Goal: Information Seeking & Learning: Learn about a topic

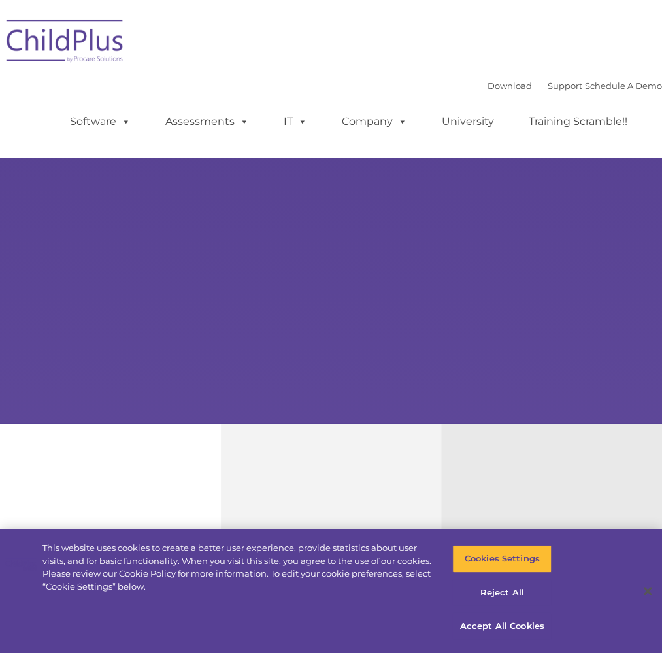
select select "MEDIUM"
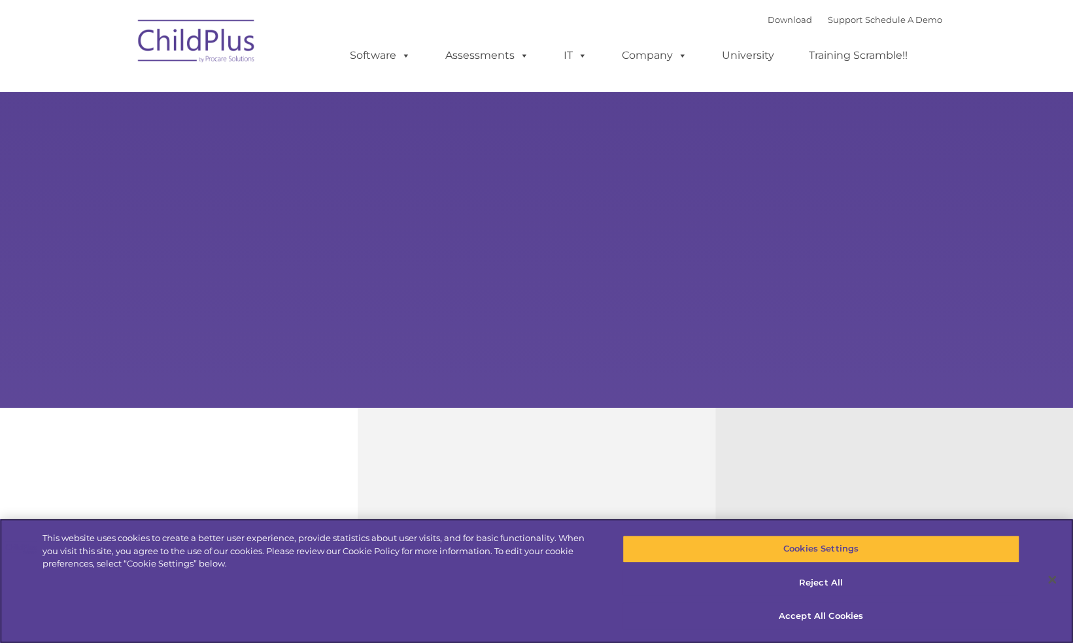
scroll to position [21, 0]
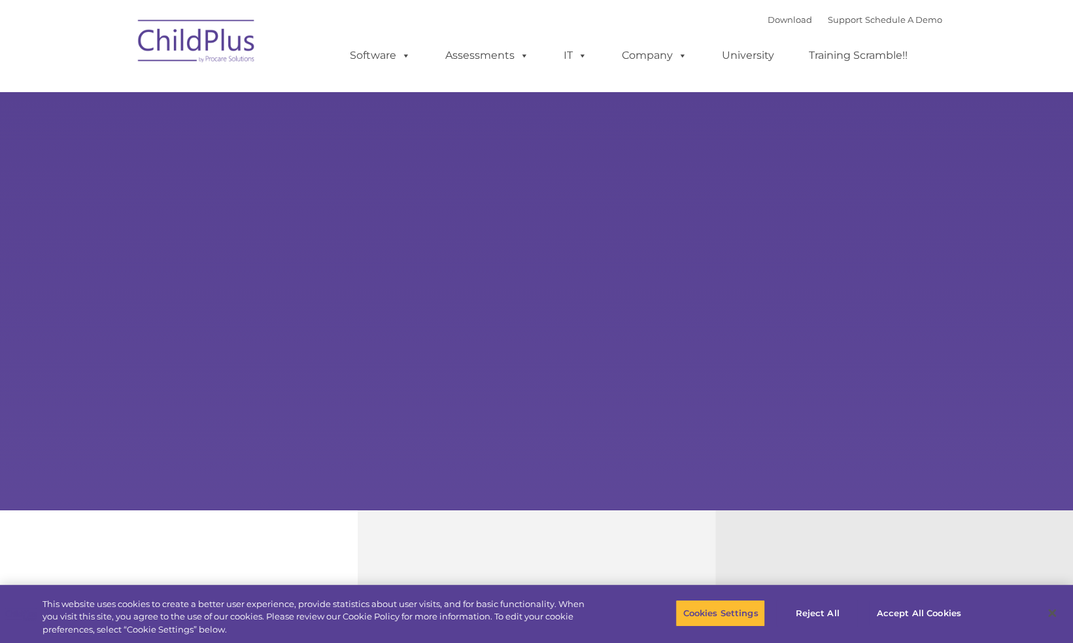
select select "MEDIUM"
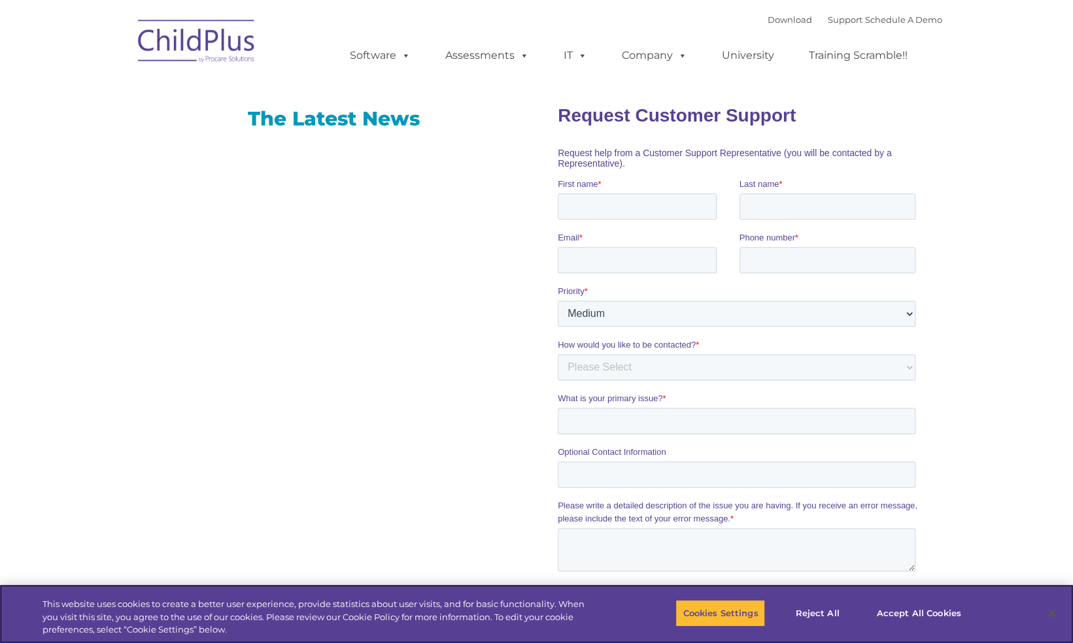
scroll to position [783, 0]
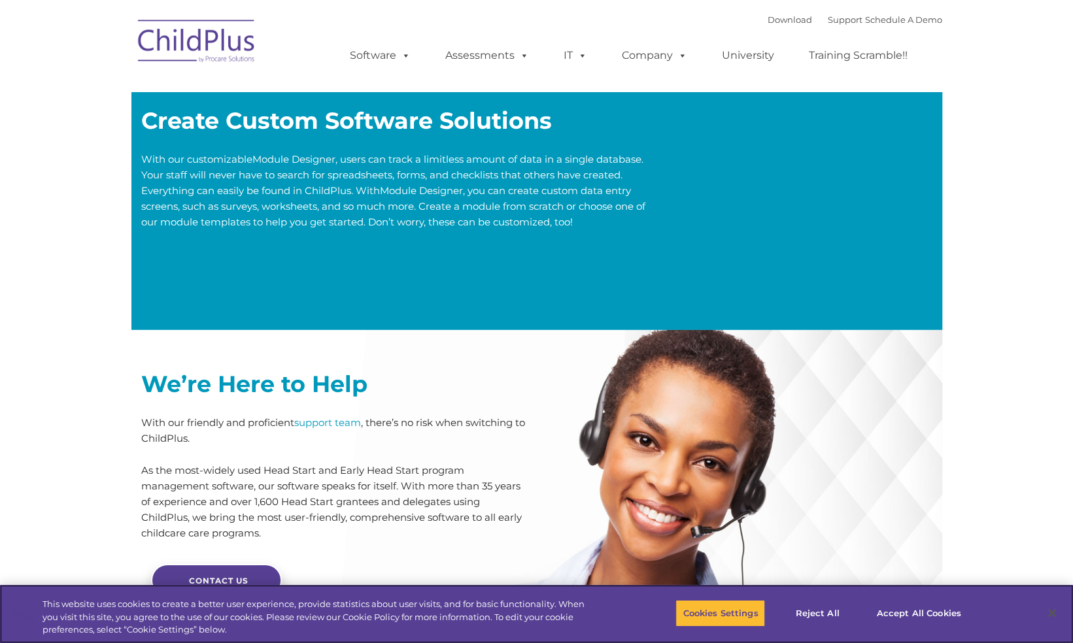
scroll to position [2678, 0]
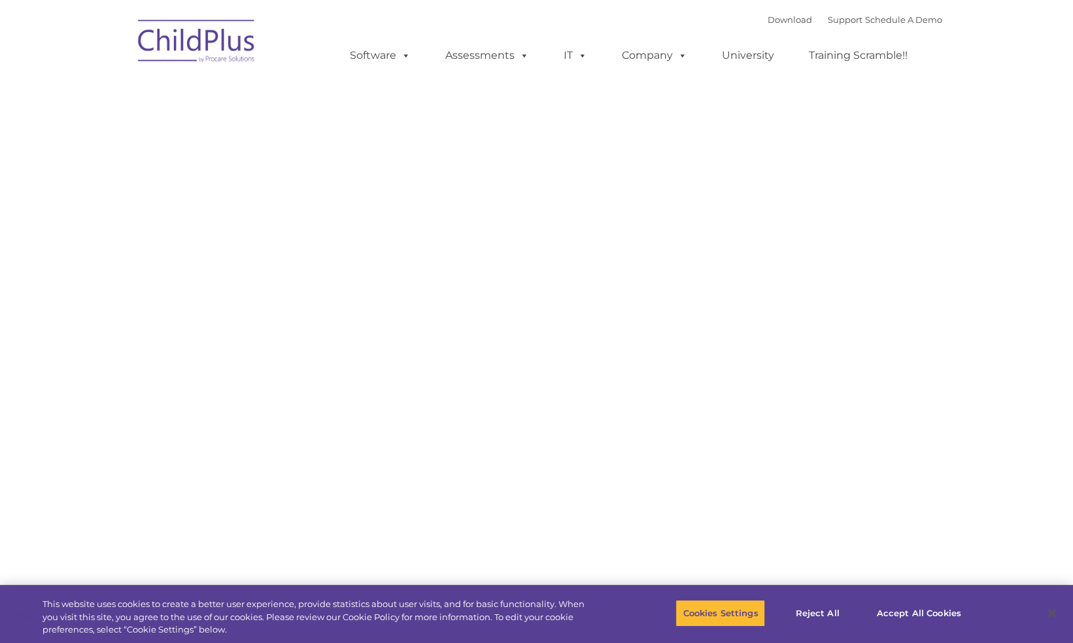
drag, startPoint x: 743, startPoint y: 614, endPoint x: 654, endPoint y: 534, distance: 119.5
click at [654, 534] on div "Request Pricing ChildPlus is an all-in-one software solution for Head Start, EH…" at bounding box center [536, 340] width 791 height 588
